Goal: Navigation & Orientation: Find specific page/section

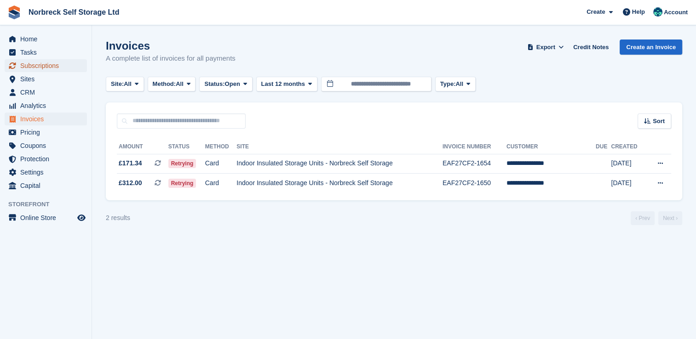
click at [52, 65] on span "Subscriptions" at bounding box center [47, 65] width 55 height 13
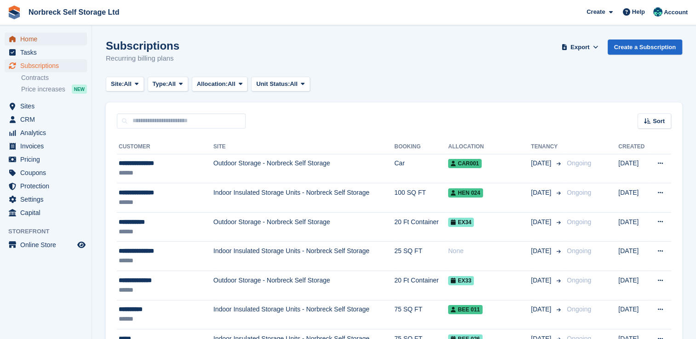
click at [50, 37] on span "Home" at bounding box center [47, 39] width 55 height 13
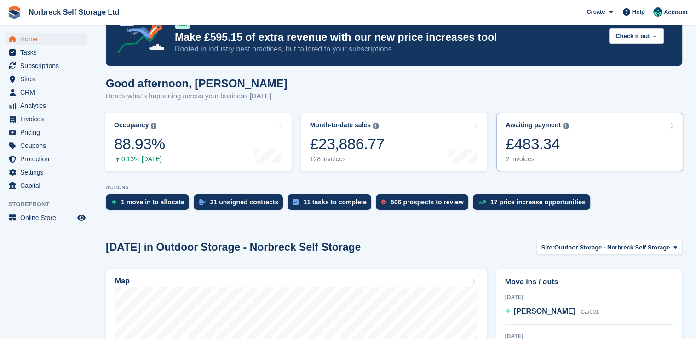
scroll to position [46, 0]
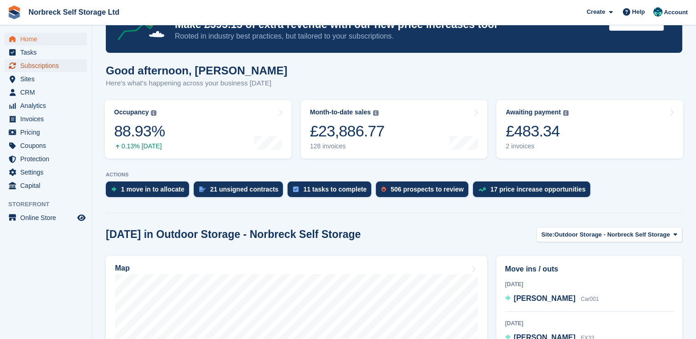
click at [22, 65] on span "Subscriptions" at bounding box center [47, 65] width 55 height 13
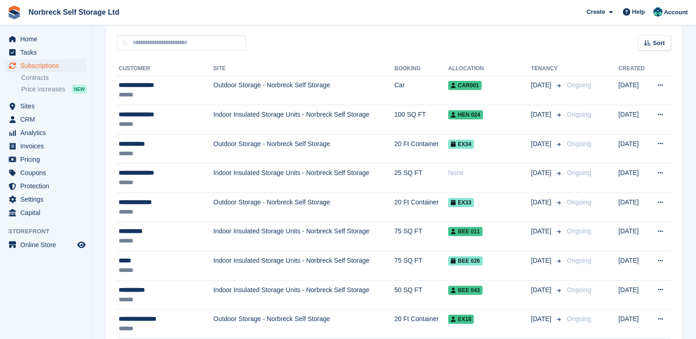
scroll to position [92, 0]
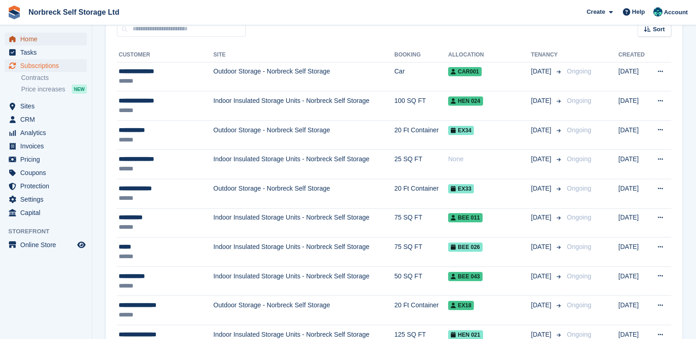
click at [51, 40] on span "Home" at bounding box center [47, 39] width 55 height 13
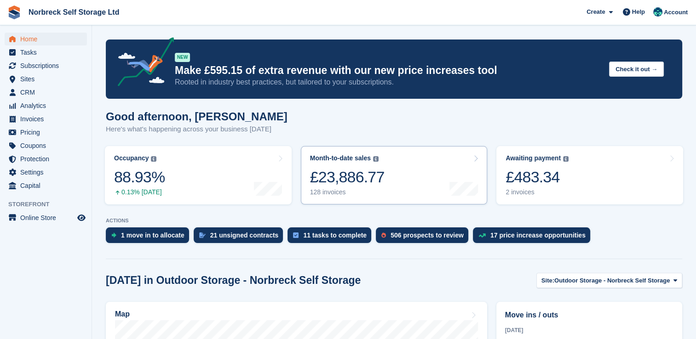
click at [391, 187] on link "Month-to-date sales The sum of all finalised invoices generated this month to d…" at bounding box center [394, 175] width 187 height 58
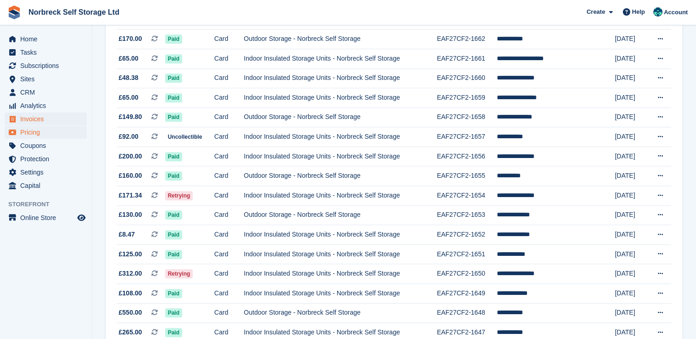
scroll to position [690, 0]
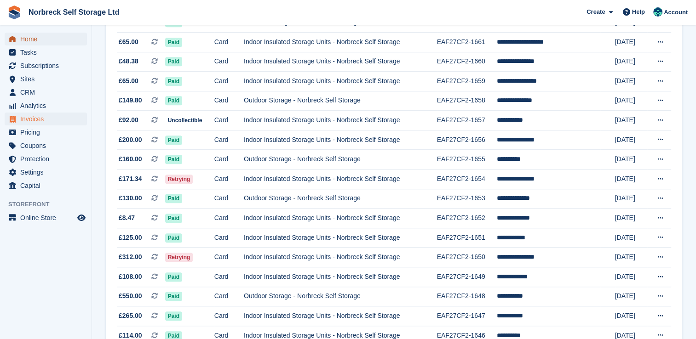
click at [41, 39] on span "Home" at bounding box center [47, 39] width 55 height 13
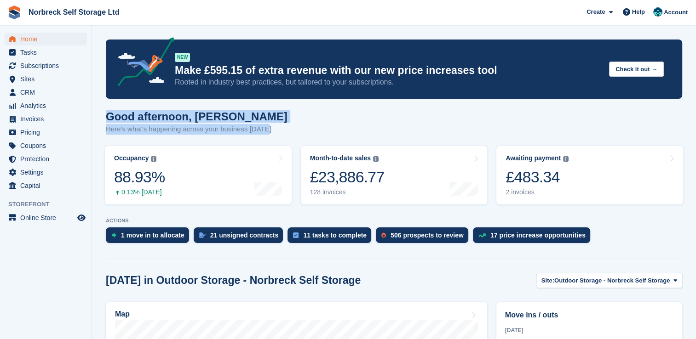
drag, startPoint x: 106, startPoint y: 117, endPoint x: 268, endPoint y: 131, distance: 162.0
click at [268, 131] on div "Good afternoon, Sally Here's what's happening across your business today" at bounding box center [394, 127] width 576 height 35
drag, startPoint x: 268, startPoint y: 131, endPoint x: 302, endPoint y: 131, distance: 34.5
click at [302, 131] on div "Good afternoon, Sally Here's what's happening across your business today" at bounding box center [394, 127] width 576 height 35
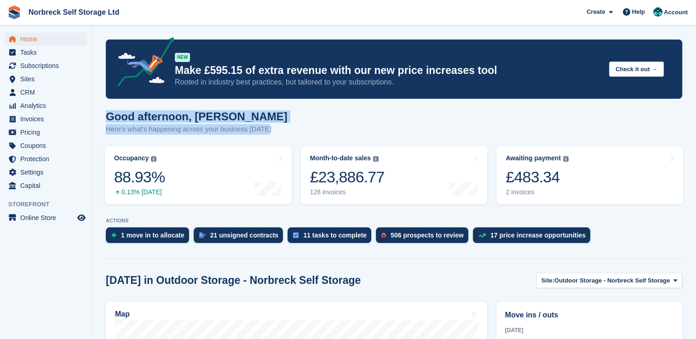
drag, startPoint x: 302, startPoint y: 131, endPoint x: 180, endPoint y: 124, distance: 122.1
click at [180, 124] on div "Good afternoon, Sally Here's what's happening across your business today" at bounding box center [197, 122] width 182 height 24
click at [112, 120] on h1 "Good afternoon, Sally" at bounding box center [197, 116] width 182 height 12
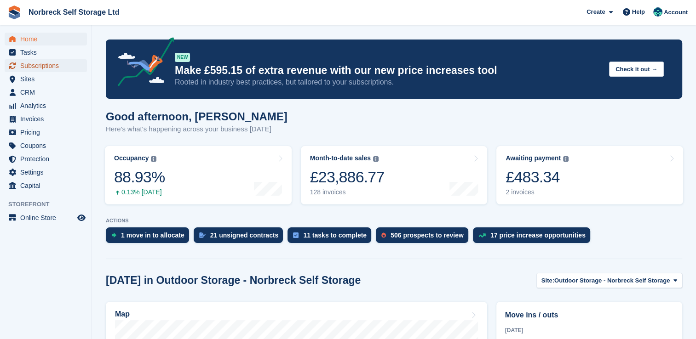
click at [66, 62] on span "Subscriptions" at bounding box center [47, 65] width 55 height 13
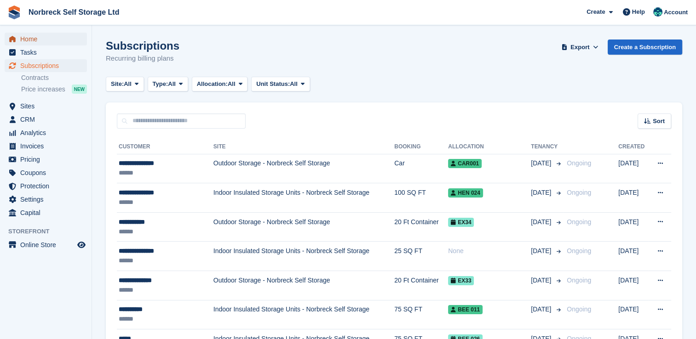
click at [46, 40] on span "Home" at bounding box center [47, 39] width 55 height 13
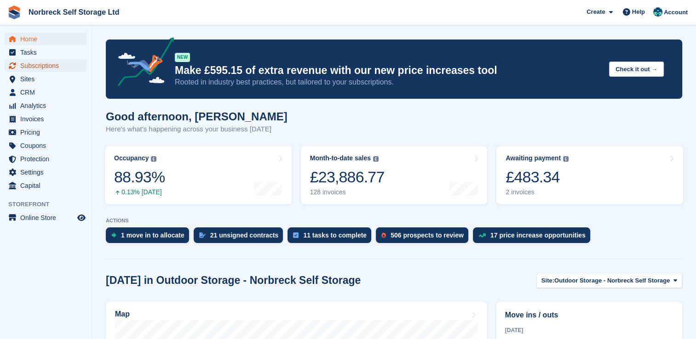
click at [75, 70] on span "Subscriptions" at bounding box center [47, 65] width 55 height 13
